Goal: Task Accomplishment & Management: Manage account settings

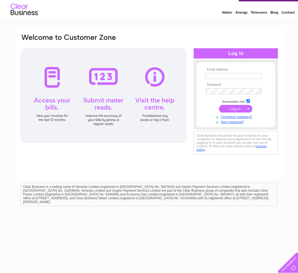
scroll to position [13, 0]
drag, startPoint x: 211, startPoint y: 77, endPoint x: 213, endPoint y: 78, distance: 3.3
click at [259, 76] on input "text" at bounding box center [233, 76] width 56 height 7
click at [225, 77] on input "text" at bounding box center [233, 76] width 56 height 7
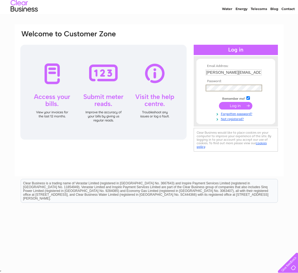
scroll to position [16, 0]
click at [212, 72] on input "kay@hendonnaturalhealth.co.uk" at bounding box center [233, 73] width 56 height 6
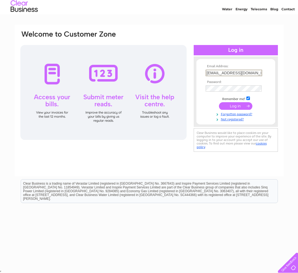
type input "juliaday@hendonnaturalhealth.co.uk"
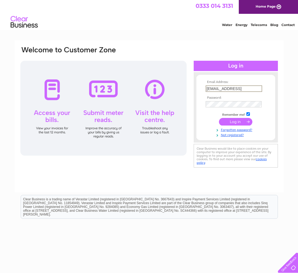
scroll to position [0, 0]
drag, startPoint x: 249, startPoint y: 89, endPoint x: 246, endPoint y: 90, distance: 2.7
click at [246, 90] on input "juliaday@hendonnaturalhealth.coluk" at bounding box center [233, 88] width 56 height 7
type input "juliaday@hendonnaturalhealth.c.uk"
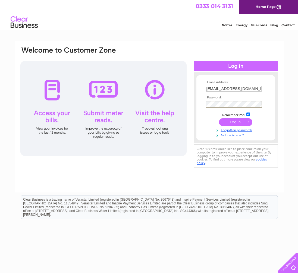
scroll to position [0, 0]
click at [232, 122] on input "submit" at bounding box center [235, 122] width 33 height 8
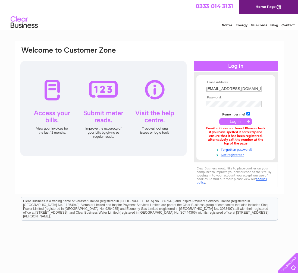
click at [215, 114] on td "Remember me?" at bounding box center [235, 113] width 63 height 5
click at [236, 122] on input "submit" at bounding box center [235, 122] width 33 height 8
click at [203, 104] on form "Email Address: juliaday@hendonnaturalhealth.c.uk Password: Forgotten password?" at bounding box center [235, 119] width 79 height 77
click at [230, 121] on input "submit" at bounding box center [235, 122] width 33 height 8
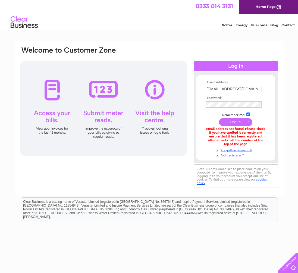
click at [235, 121] on input "submit" at bounding box center [235, 122] width 33 height 8
click at [191, 107] on div "Email Address: [EMAIL_ADDRESS][DOMAIN_NAME] Password:" at bounding box center [149, 117] width 258 height 143
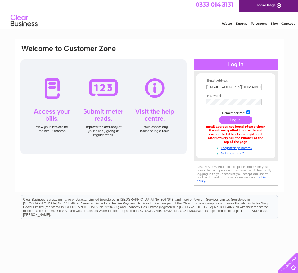
scroll to position [2, 0]
click at [237, 89] on input "[EMAIL_ADDRESS][DOMAIN_NAME]" at bounding box center [233, 87] width 56 height 6
click at [237, 88] on input "[EMAIL_ADDRESS][DOMAIN_NAME]" at bounding box center [233, 87] width 56 height 6
type input "[EMAIL_ADDRESS][DOMAIN_NAME]"
click at [194, 138] on div "Email Address: [PERSON_NAME][EMAIL_ADDRESS][DOMAIN_NAME] Password:" at bounding box center [235, 115] width 84 height 79
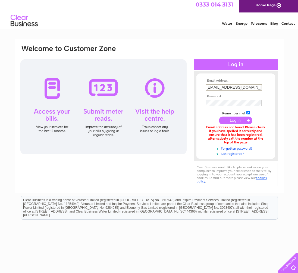
click at [226, 87] on input "[EMAIL_ADDRESS][DOMAIN_NAME]" at bounding box center [233, 87] width 56 height 7
click at [235, 119] on input "submit" at bounding box center [235, 121] width 33 height 8
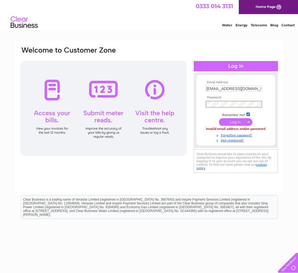
click at [229, 120] on input "submit" at bounding box center [235, 122] width 33 height 8
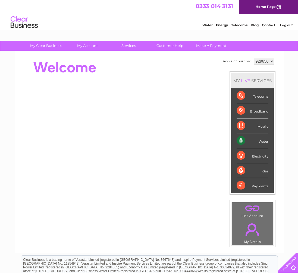
click at [253, 138] on div "Water" at bounding box center [252, 140] width 32 height 15
click at [268, 142] on div "Water" at bounding box center [252, 140] width 32 height 15
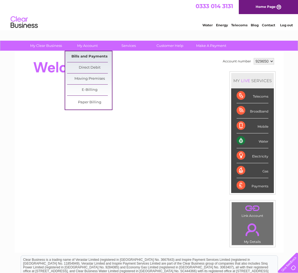
click at [88, 56] on link "Bills and Payments" at bounding box center [89, 56] width 45 height 11
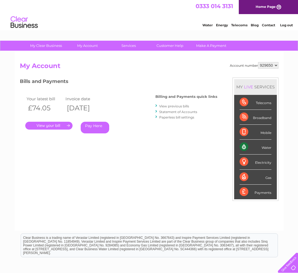
click at [62, 125] on link "." at bounding box center [48, 126] width 47 height 8
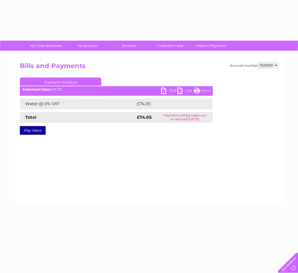
click at [68, 124] on div "Pay Here" at bounding box center [116, 128] width 193 height 10
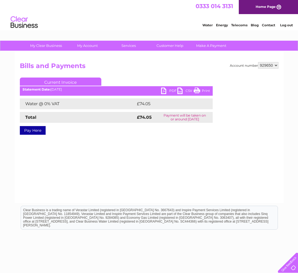
click at [163, 91] on link "PDF" at bounding box center [169, 92] width 16 height 8
click at [228, 152] on div "Account number 929650 Bills and Payments Current Invoice PDF CSV Print £74.05" at bounding box center [149, 127] width 269 height 152
